Goal: Transaction & Acquisition: Purchase product/service

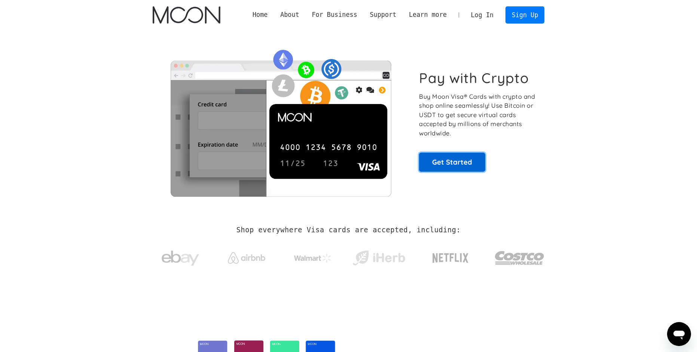
click at [464, 167] on link "Get Started" at bounding box center [452, 162] width 66 height 19
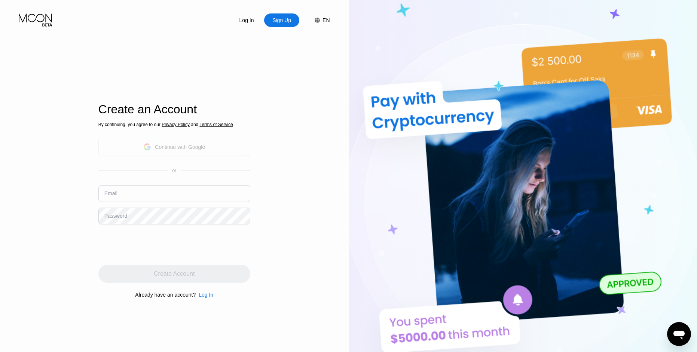
click at [209, 145] on div "Continue with Google" at bounding box center [174, 147] width 152 height 18
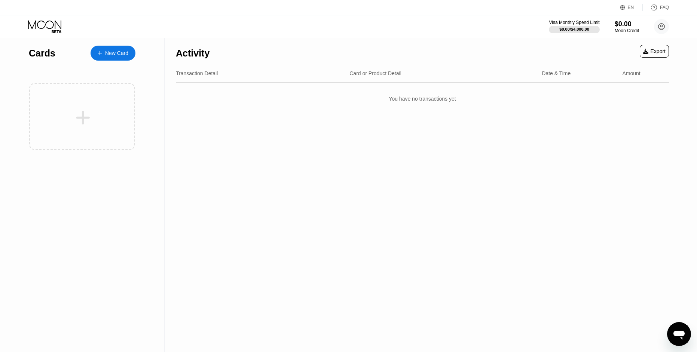
click at [116, 50] on div "New Card" at bounding box center [116, 53] width 23 height 6
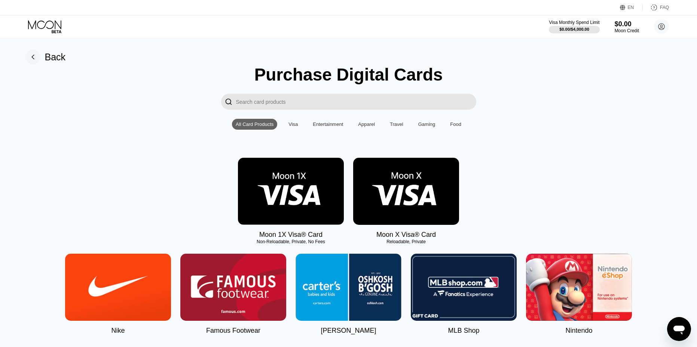
scroll to position [37, 0]
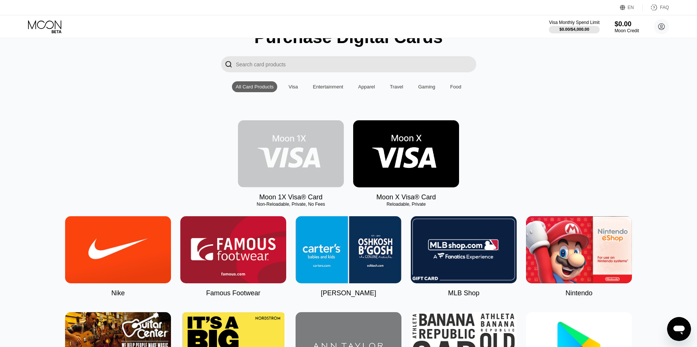
click at [278, 145] on img at bounding box center [291, 153] width 106 height 67
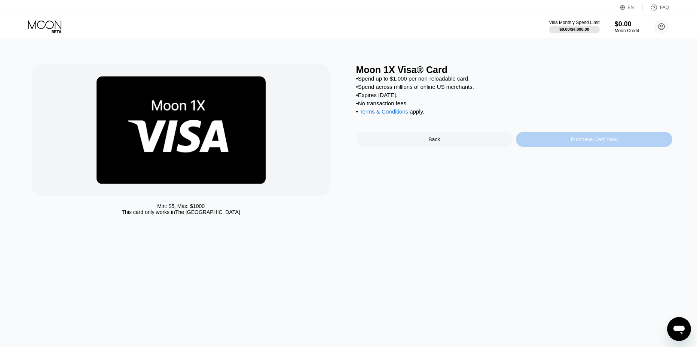
click at [527, 147] on div "Purchase Card Now" at bounding box center [594, 139] width 156 height 15
